Goal: Task Accomplishment & Management: Use online tool/utility

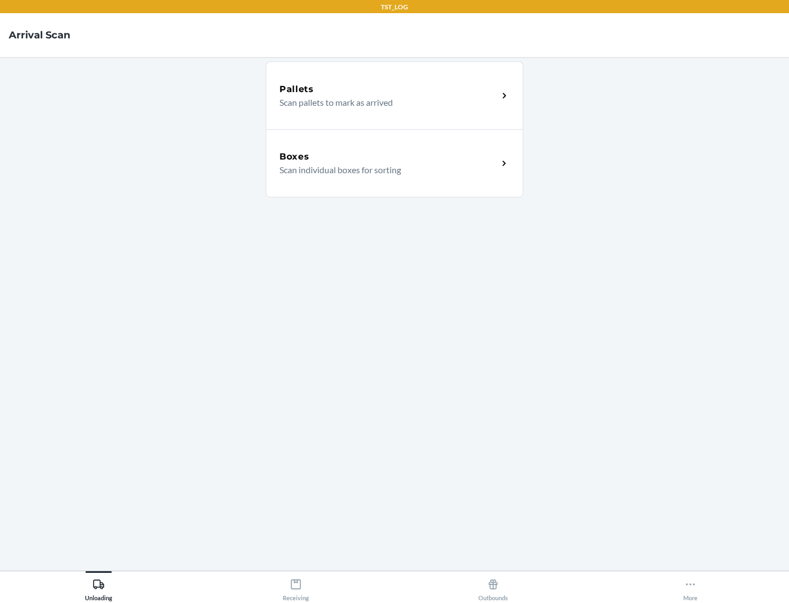
click at [388, 157] on div "Boxes" at bounding box center [388, 156] width 219 height 13
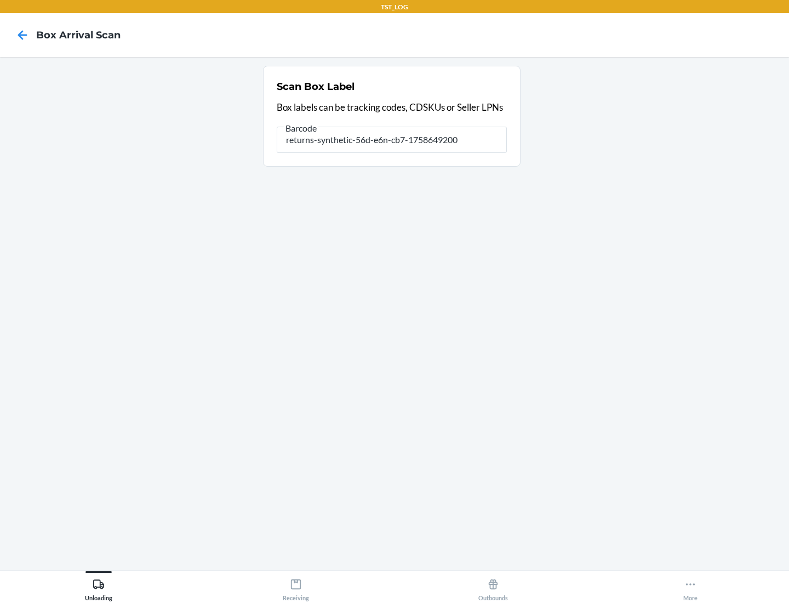
type input "returns-synthetic-56d-e6n-cb7-1758649200"
